Goal: Information Seeking & Learning: Compare options

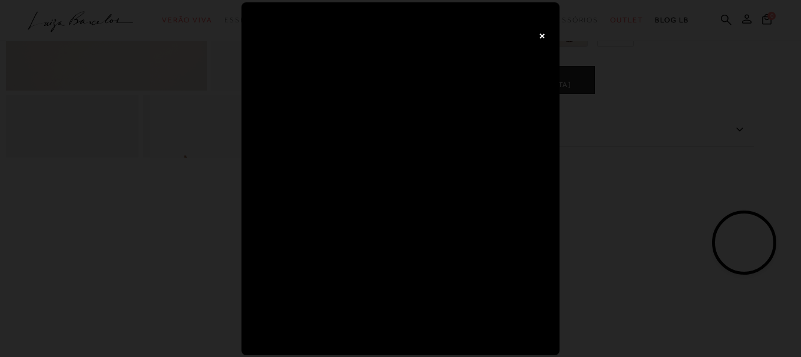
click at [670, 244] on div "×" at bounding box center [400, 178] width 801 height 357
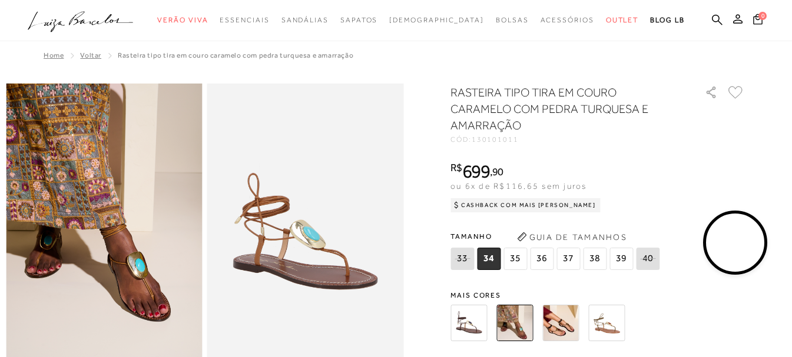
click at [551, 332] on img at bounding box center [560, 323] width 37 height 37
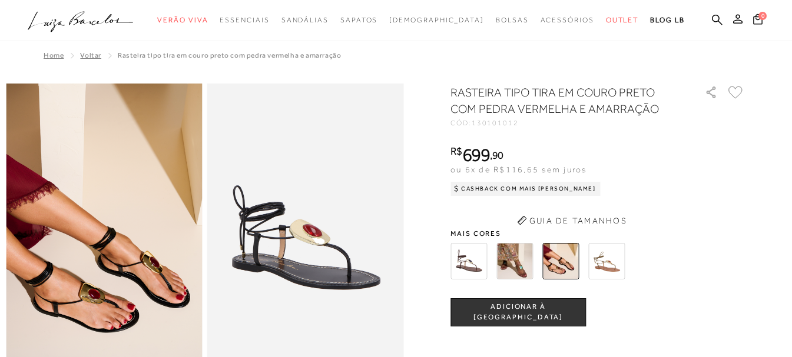
click at [525, 209] on div "RASTEIRA TIPO TIRA EM COURO PRETO COM PEDRA VERMELHA E AMARRAÇÃO CÓD: 130101012…" at bounding box center [597, 323] width 294 height 479
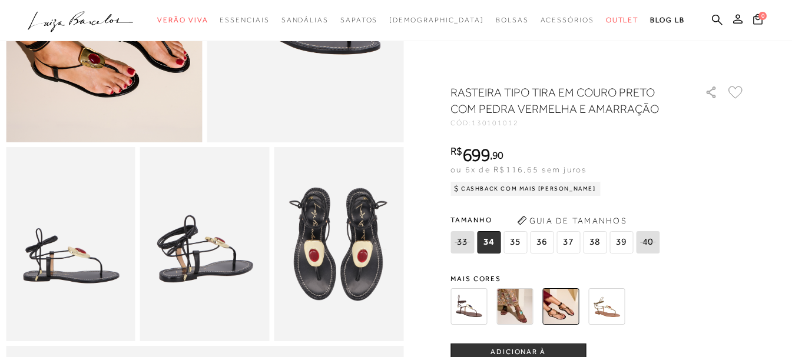
click at [529, 309] on img at bounding box center [514, 307] width 37 height 37
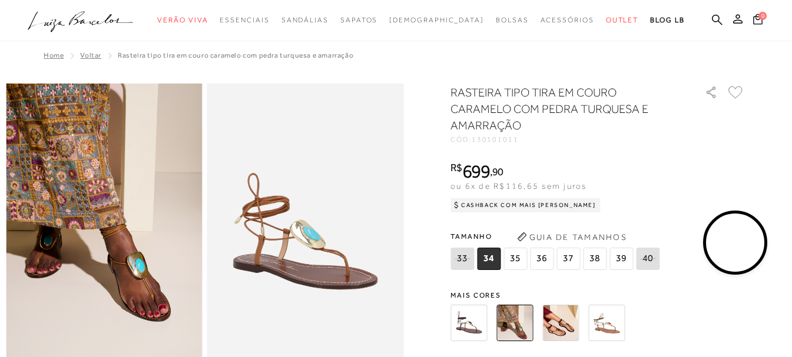
click at [730, 250] on video at bounding box center [735, 243] width 55 height 55
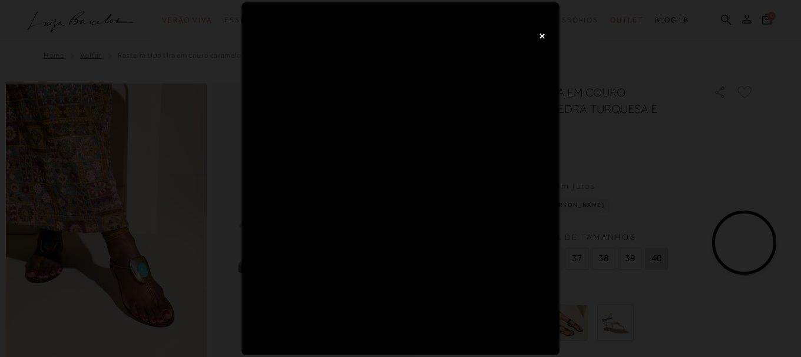
click at [618, 165] on div "×" at bounding box center [400, 178] width 801 height 357
